Goal: Information Seeking & Learning: Learn about a topic

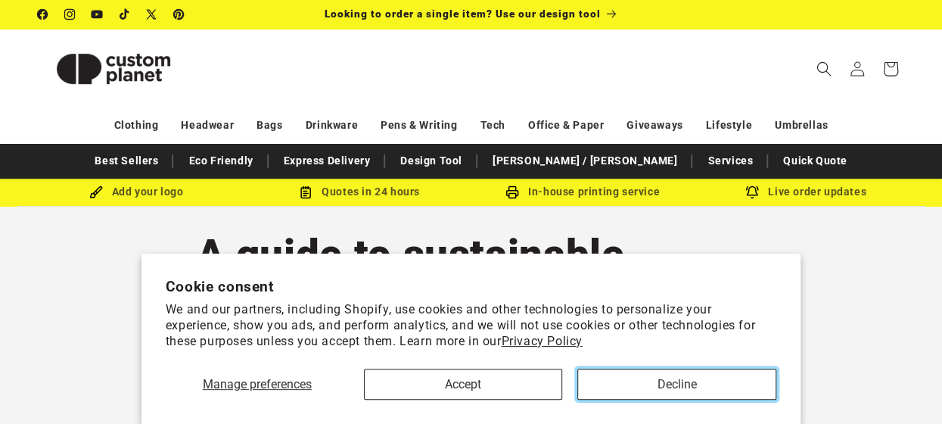
click at [627, 382] on button "Decline" at bounding box center [677, 384] width 199 height 31
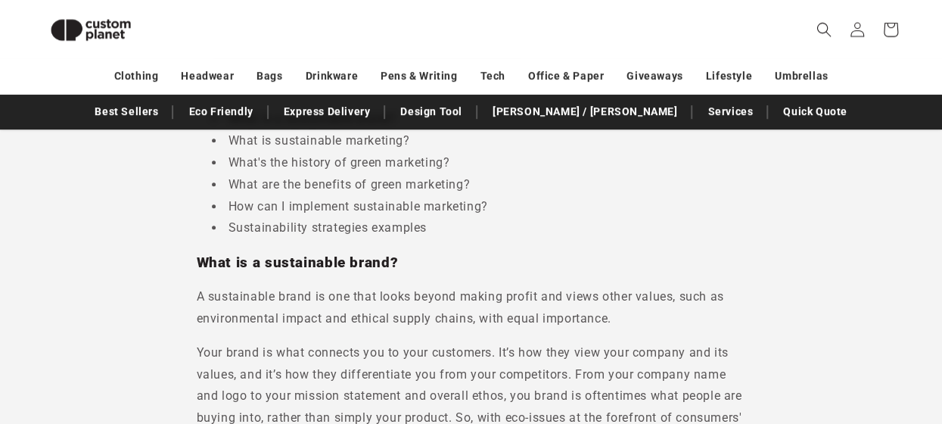
scroll to position [509, 0]
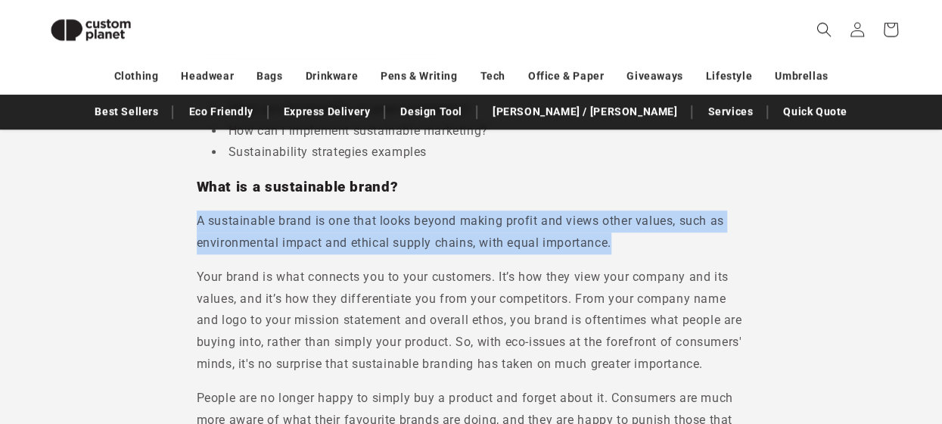
drag, startPoint x: 197, startPoint y: 220, endPoint x: 622, endPoint y: 241, distance: 426.0
click at [622, 241] on p "A sustainable brand is one that looks beyond making profit and views other valu…" at bounding box center [472, 232] width 550 height 44
copy p "A sustainable brand is one that looks beyond making profit and views other valu…"
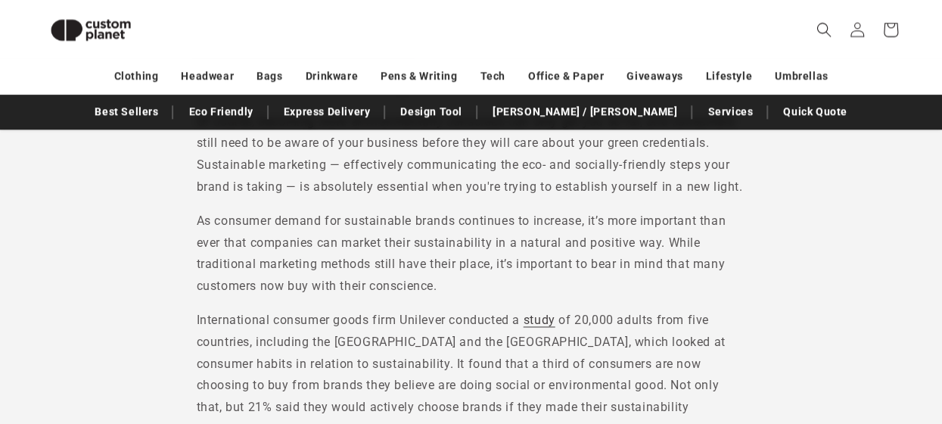
scroll to position [1039, 0]
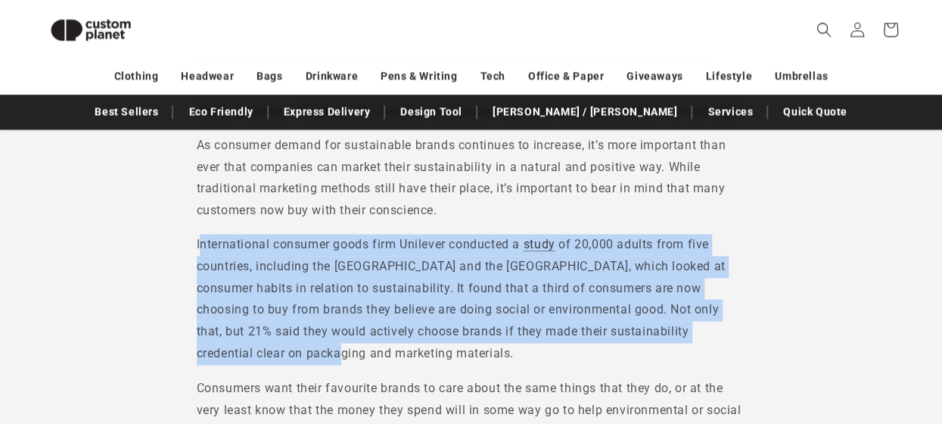
drag, startPoint x: 198, startPoint y: 244, endPoint x: 277, endPoint y: 356, distance: 136.9
click at [277, 356] on p "International consumer goods firm Unilever conducted a study of 20,000 adults f…" at bounding box center [472, 299] width 550 height 131
drag, startPoint x: 277, startPoint y: 356, endPoint x: 250, endPoint y: 275, distance: 85.5
copy p "nternational consumer goods firm Unilever conducted a study of 20,000 adults fr…"
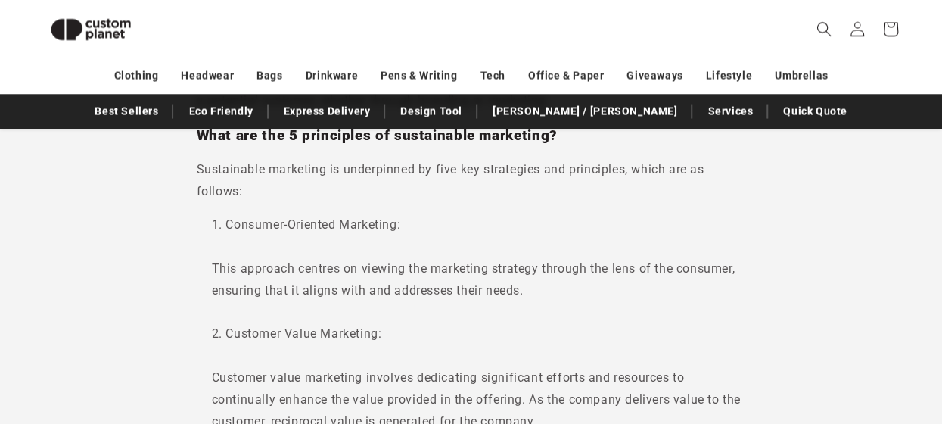
scroll to position [1418, 0]
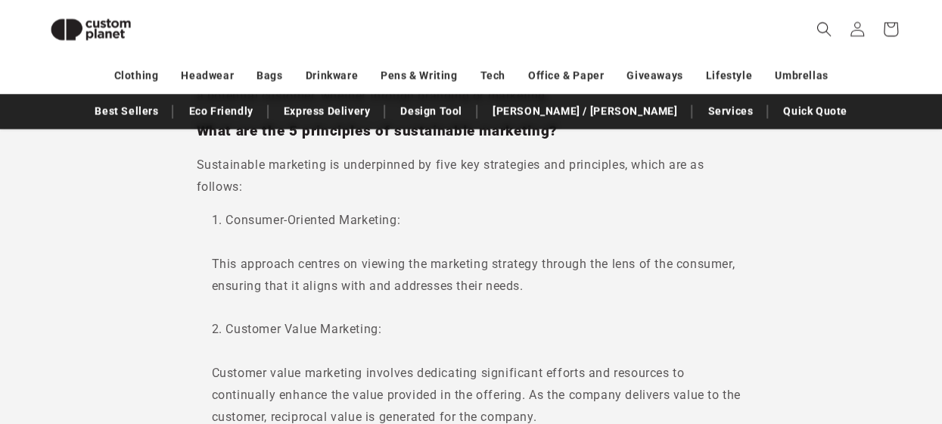
click at [215, 222] on li "Consumer-Oriented Marketing: This approach centres on viewing the marketing str…" at bounding box center [479, 264] width 534 height 109
click at [197, 158] on span "Sustainable marketing is underpinned by five key strategies and principles, whi…" at bounding box center [451, 175] width 508 height 36
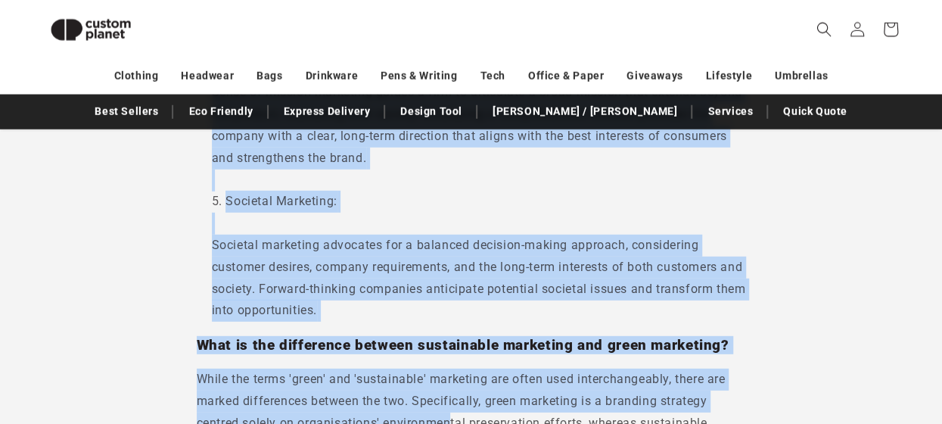
scroll to position [1987, 0]
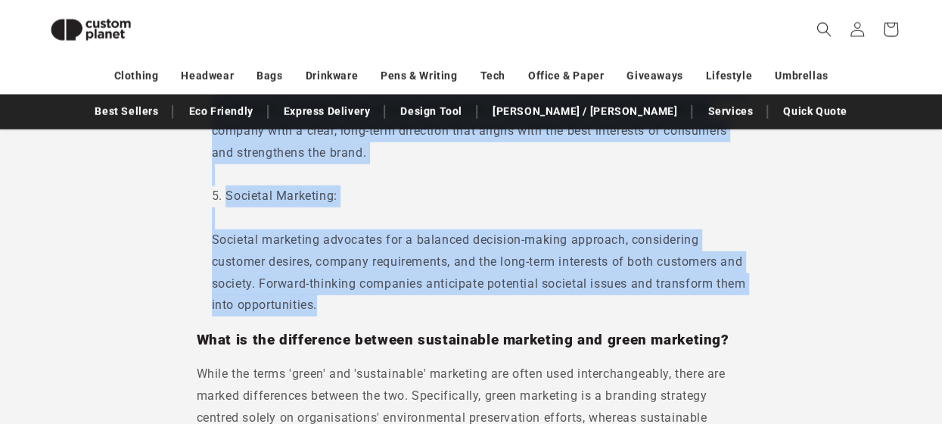
drag, startPoint x: 195, startPoint y: 155, endPoint x: 377, endPoint y: 311, distance: 239.4
drag, startPoint x: 377, startPoint y: 311, endPoint x: 279, endPoint y: 278, distance: 103.9
copy div "Sustainable marketing is underpinned by five key strategies and principles, whi…"
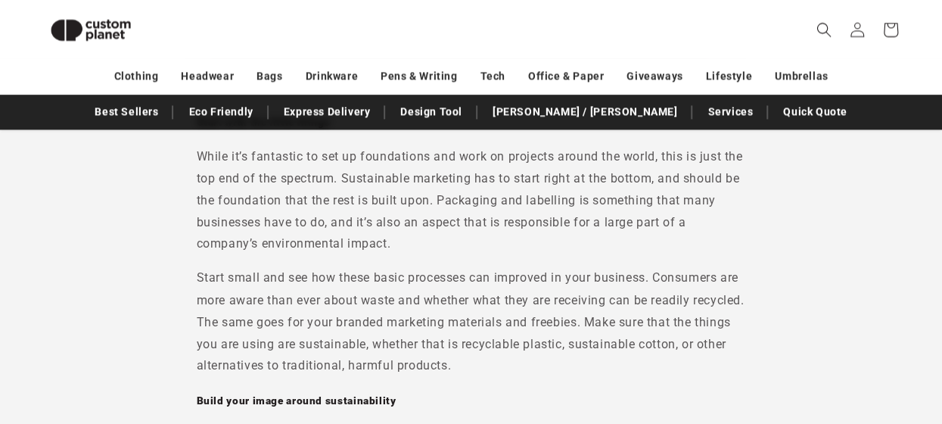
scroll to position [4031, 0]
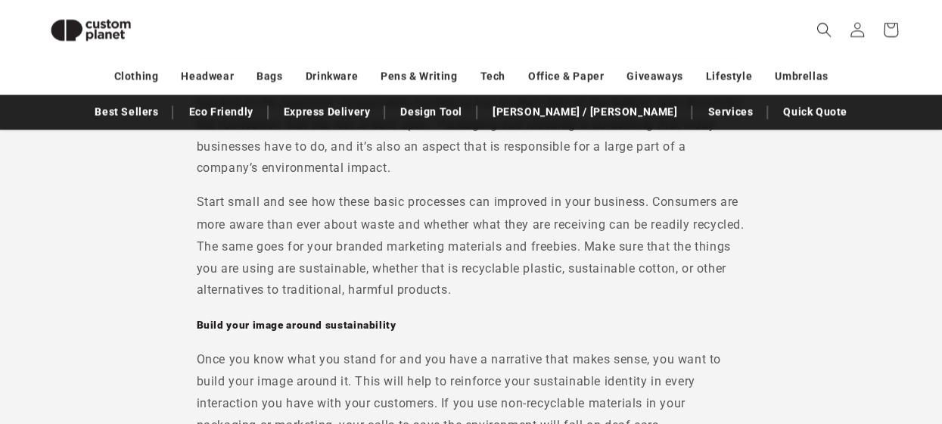
click at [528, 288] on p "Start small and see how these basic processes can improved in your business. Co…" at bounding box center [472, 246] width 550 height 109
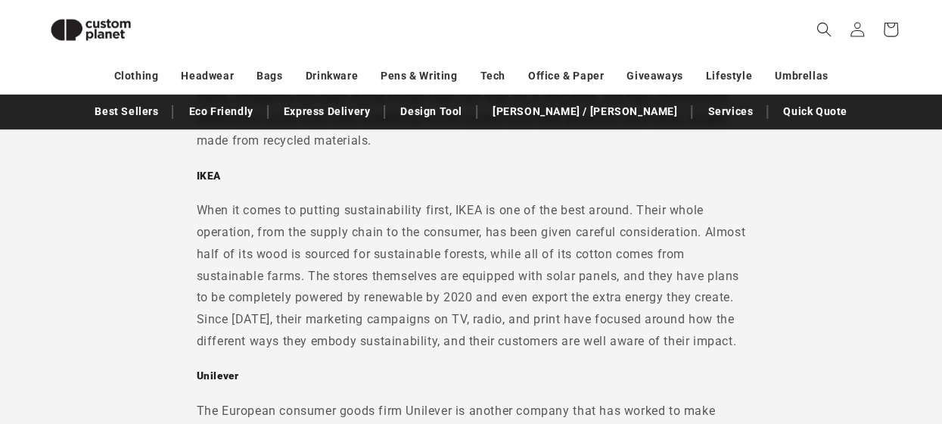
scroll to position [5394, 0]
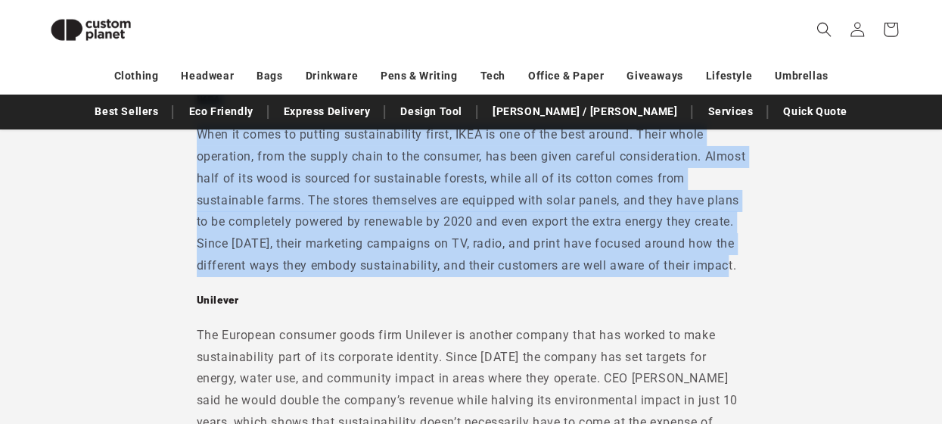
drag, startPoint x: 196, startPoint y: 145, endPoint x: 754, endPoint y: 306, distance: 580.7
copy div "IKEA When it comes to putting sustainability first, IKEA is one of the best aro…"
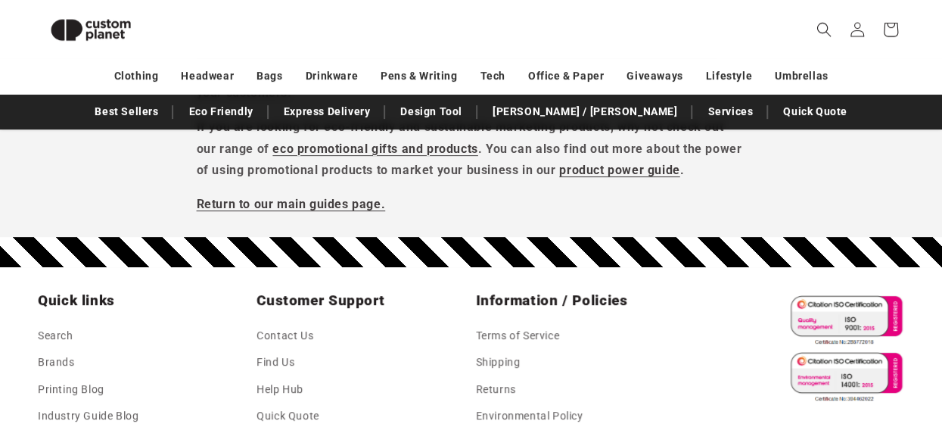
scroll to position [5848, 0]
